Goal: Task Accomplishment & Management: Manage account settings

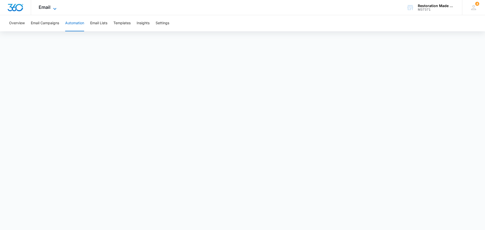
click at [41, 6] on span "Email" at bounding box center [45, 7] width 12 height 5
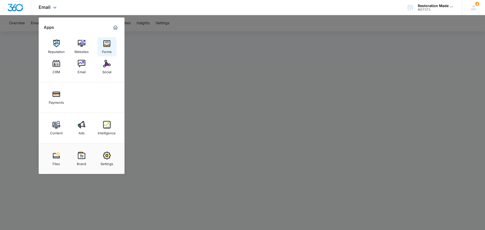
click at [111, 47] on div "Forms" at bounding box center [107, 50] width 10 height 7
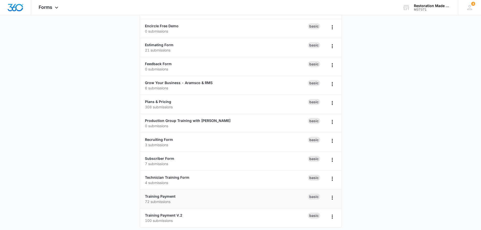
scroll to position [105, 0]
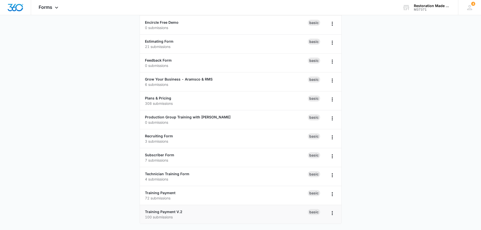
click at [168, 218] on p "100 submissions" at bounding box center [226, 216] width 163 height 5
click at [168, 209] on div "Training Payment V.2 100 submissions" at bounding box center [226, 214] width 163 height 11
click at [165, 212] on link "Training Payment V.2" at bounding box center [163, 212] width 37 height 4
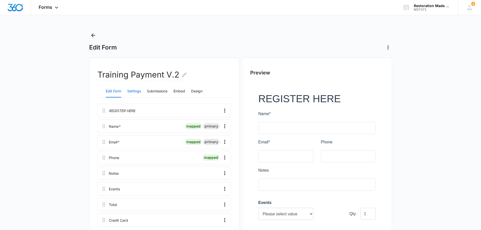
click at [132, 91] on button "Settings" at bounding box center [134, 91] width 14 height 12
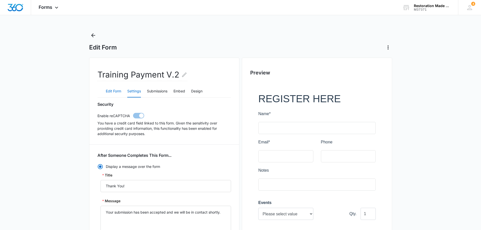
click at [117, 92] on button "Edit Form" at bounding box center [113, 91] width 15 height 12
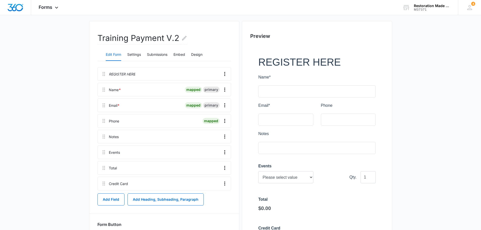
scroll to position [76, 0]
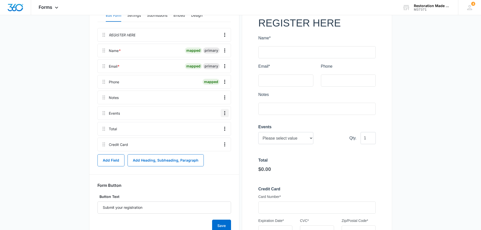
click at [222, 114] on icon "Overflow Menu" at bounding box center [225, 113] width 6 height 6
click at [215, 128] on div "Edit" at bounding box center [211, 127] width 11 height 4
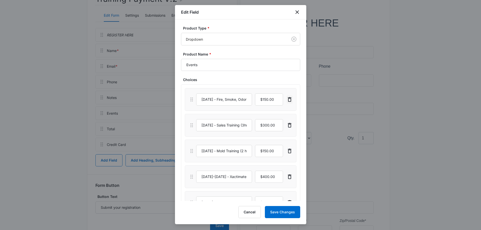
click at [287, 99] on icon "Delete" at bounding box center [290, 99] width 6 height 6
click at [273, 102] on input "currency" at bounding box center [269, 99] width 28 height 12
type input "$400.00"
click at [240, 99] on input "[DATE] - Sales Training (3hr Online)" at bounding box center [224, 99] width 56 height 12
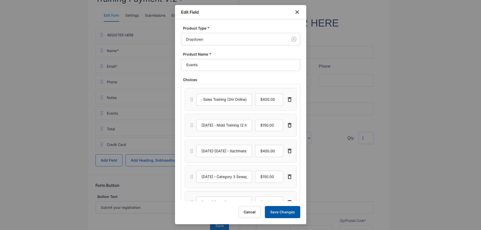
click at [288, 214] on button "Save Changes" at bounding box center [282, 212] width 35 height 12
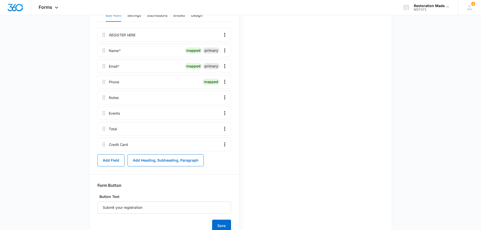
scroll to position [0, 0]
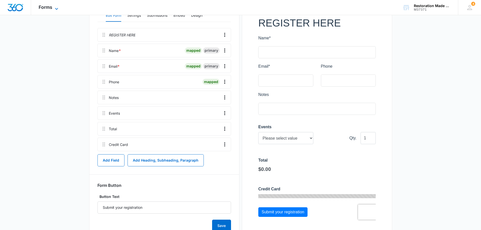
click at [44, 8] on span "Forms" at bounding box center [46, 7] width 14 height 5
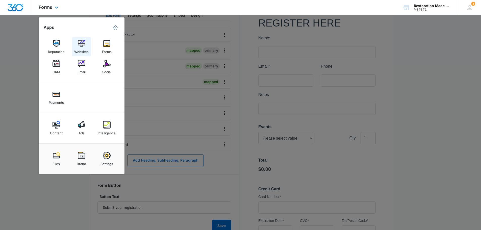
click at [81, 45] on img at bounding box center [82, 44] width 8 height 8
